Goal: Navigation & Orientation: Find specific page/section

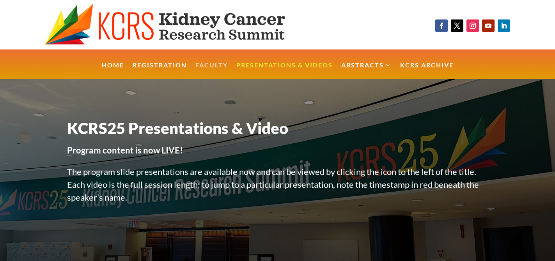
click at [215, 62] on link "Faculty" at bounding box center [211, 70] width 32 height 17
click at [415, 62] on link "KCRS Archive" at bounding box center [426, 70] width 53 height 17
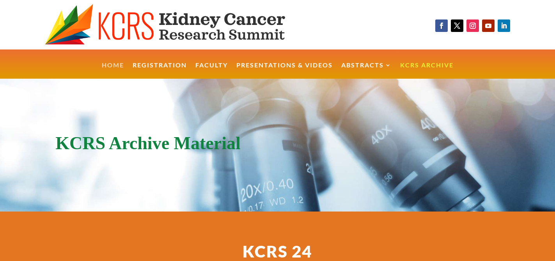
click at [112, 64] on link "Home" at bounding box center [113, 70] width 22 height 17
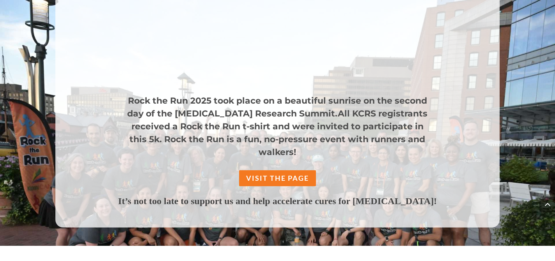
scroll to position [643, 0]
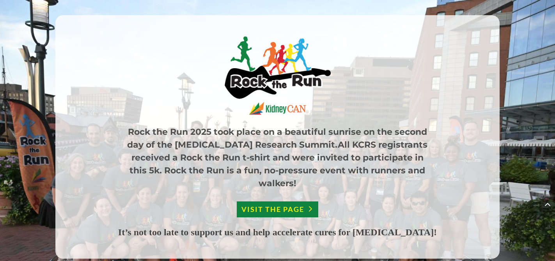
click at [276, 202] on link "VISIT THE PAGE" at bounding box center [278, 210] width 82 height 16
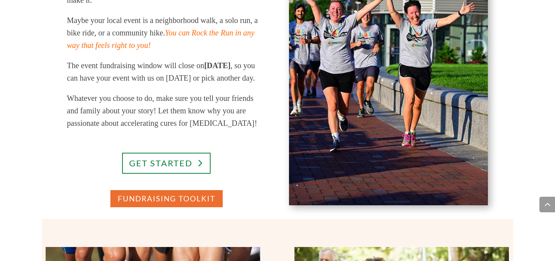
scroll to position [501, 0]
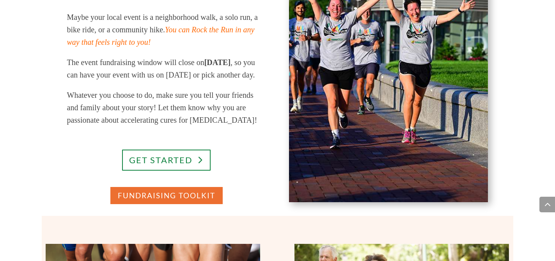
click at [170, 171] on link "GET STARTED" at bounding box center [166, 160] width 88 height 21
